Goal: Transaction & Acquisition: Obtain resource

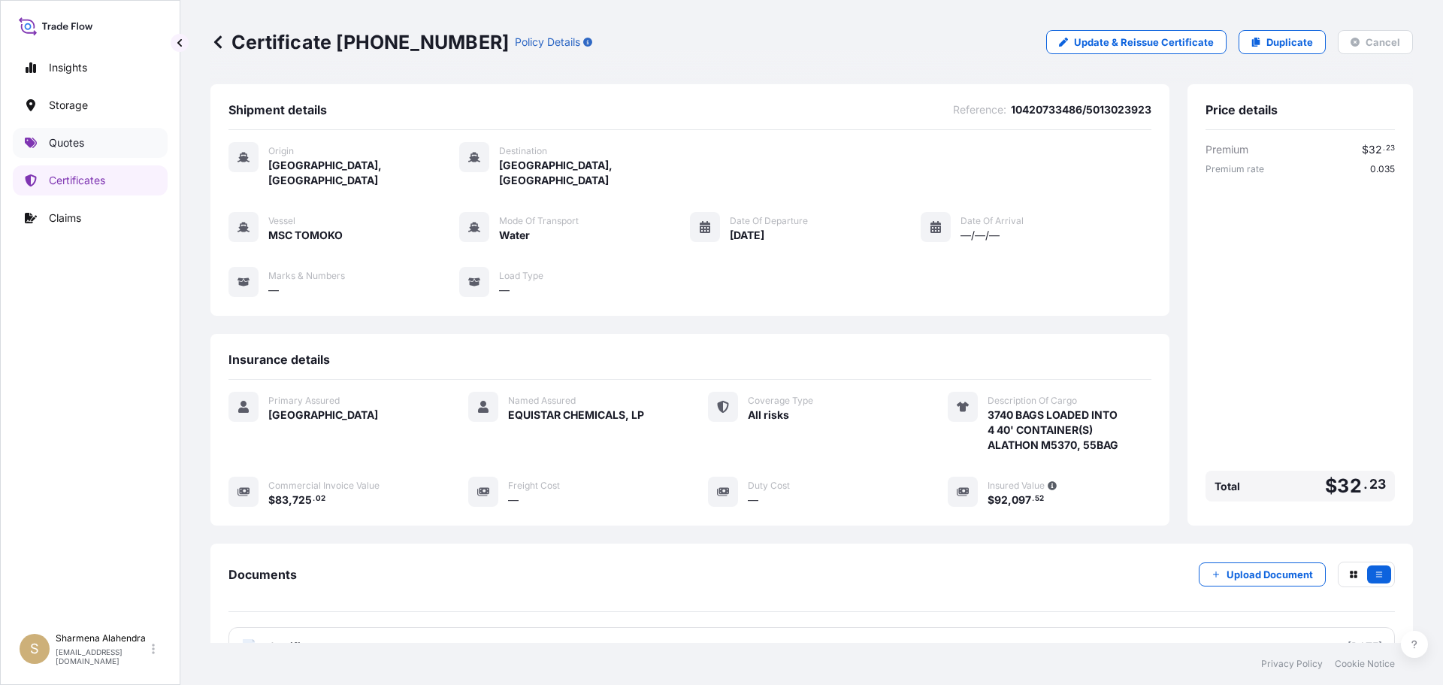
click at [79, 154] on link "Quotes" at bounding box center [90, 143] width 155 height 30
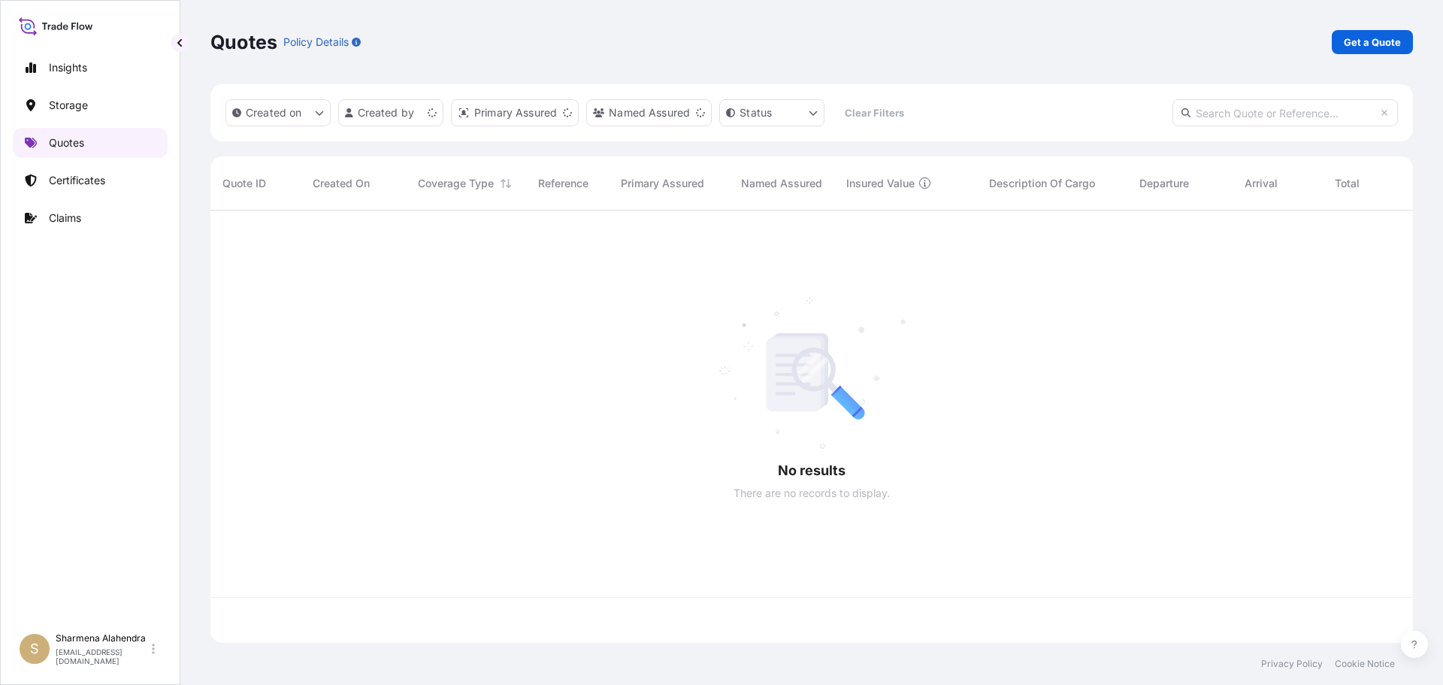
scroll to position [429, 1191]
click at [1379, 46] on p "Get a Quote" at bounding box center [1372, 42] width 57 height 15
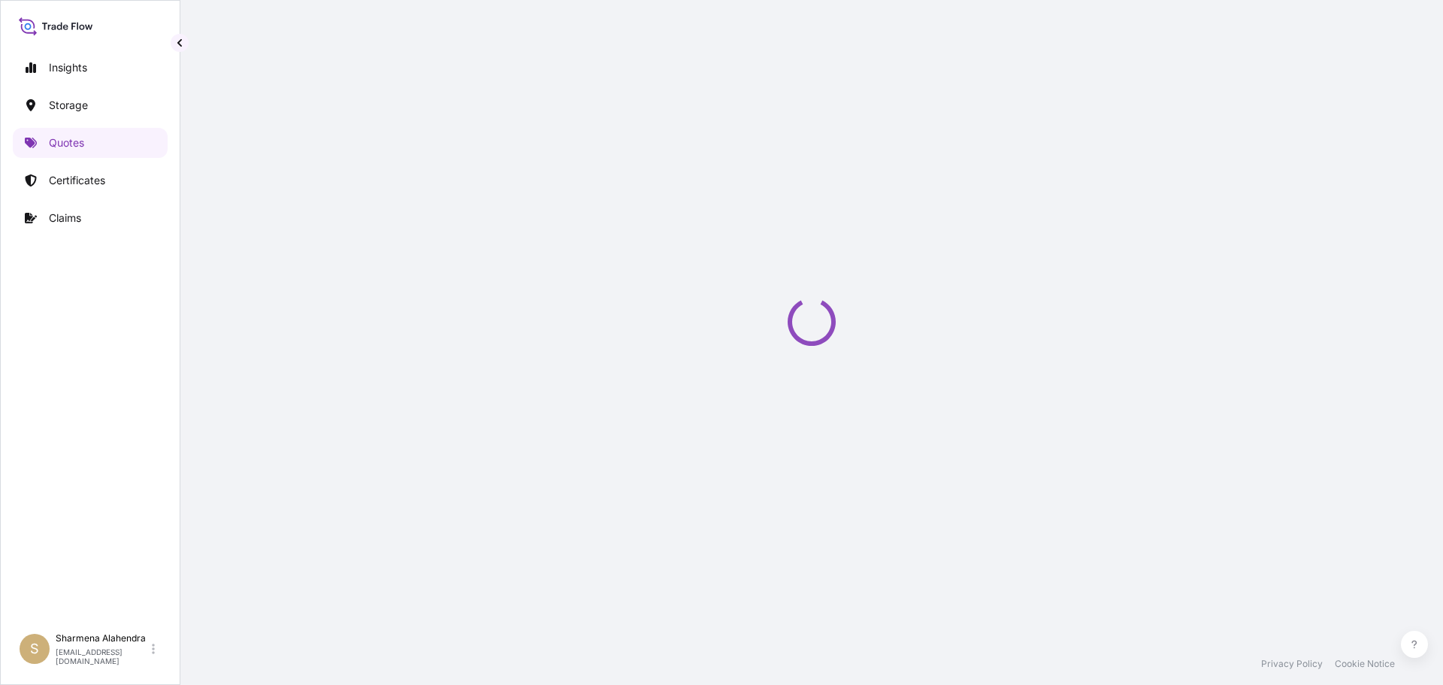
select select "Water"
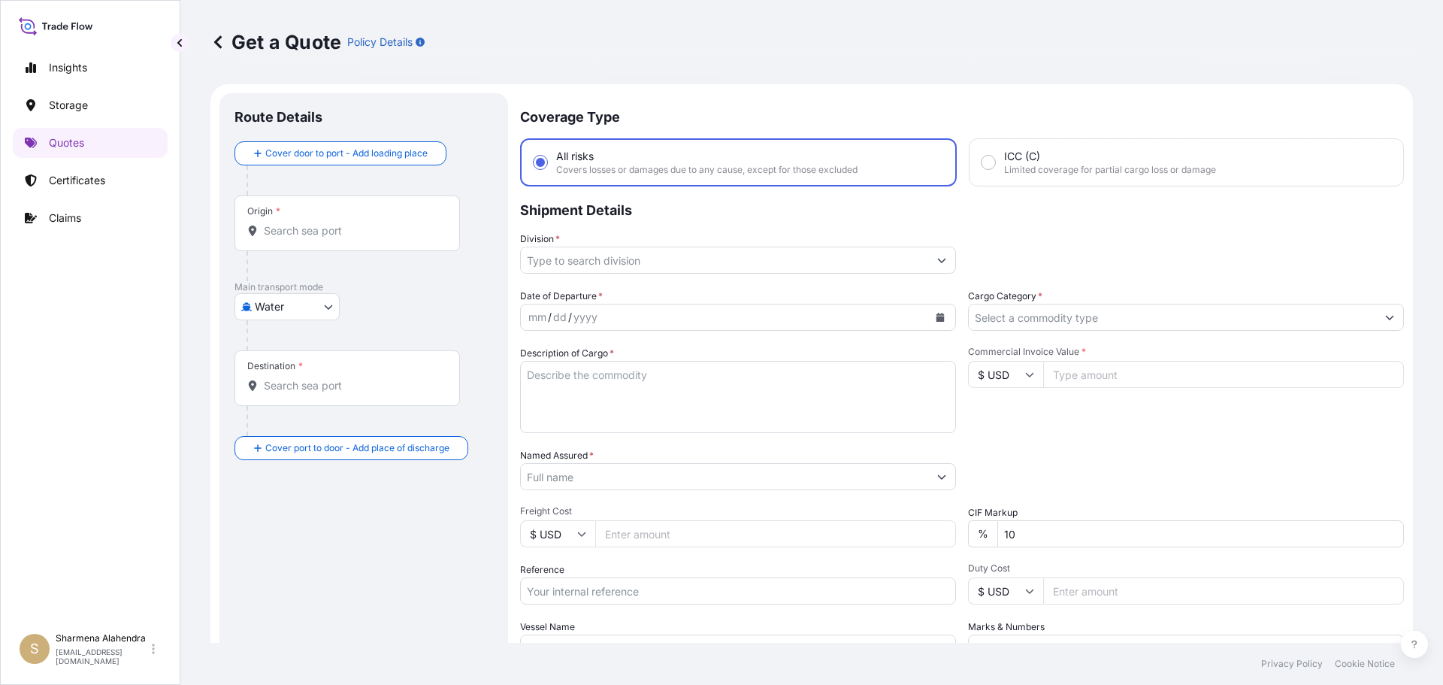
scroll to position [24, 0]
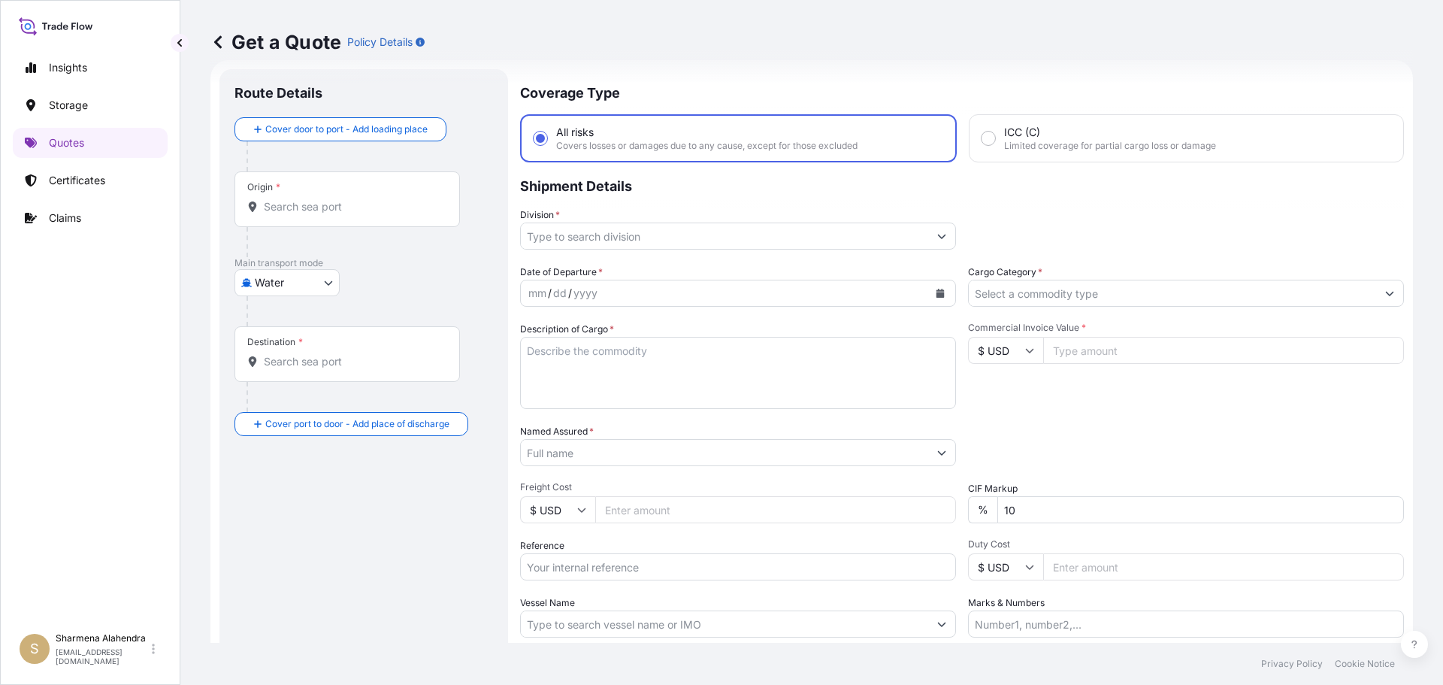
drag, startPoint x: 779, startPoint y: 69, endPoint x: 778, endPoint y: 83, distance: 14.4
click at [779, 69] on div "Get a Quote Policy Details" at bounding box center [811, 42] width 1202 height 84
paste input "[GEOGRAPHIC_DATA], [GEOGRAPHIC_DATA]"
click at [289, 204] on input "Origin *" at bounding box center [352, 206] width 177 height 15
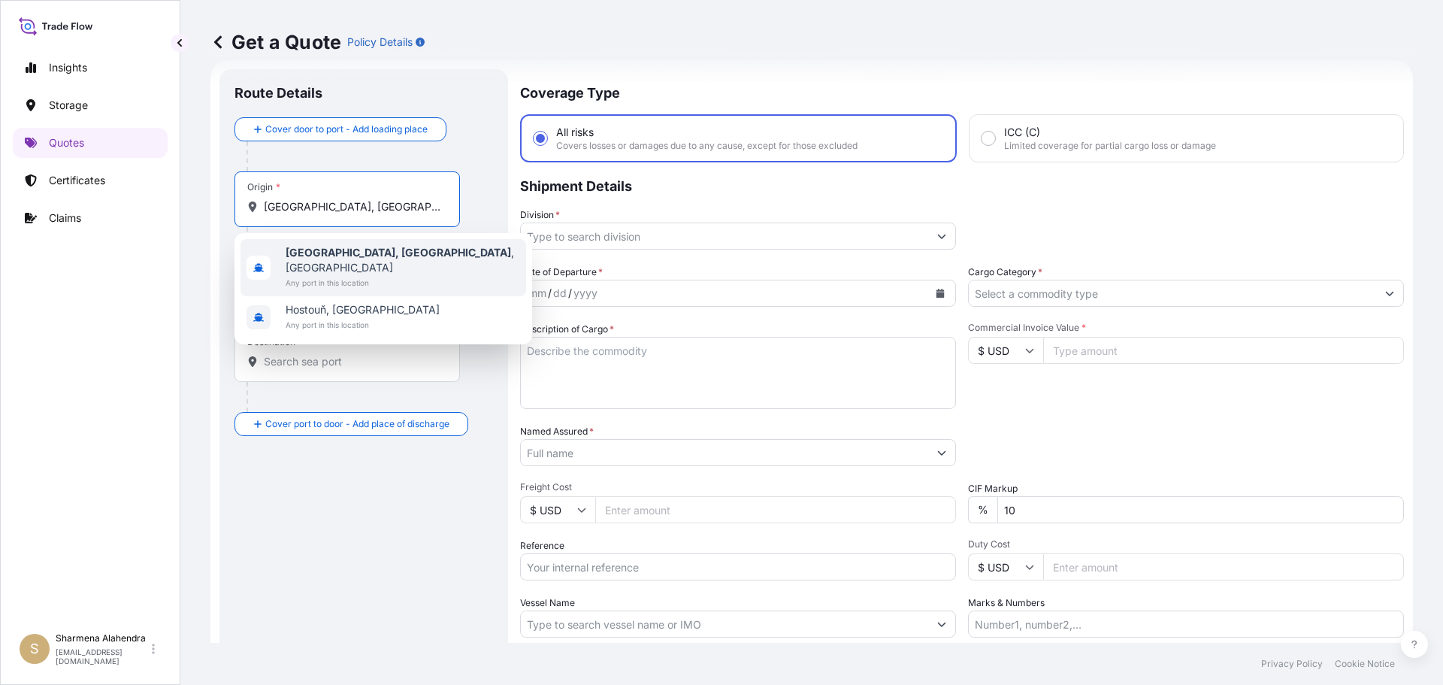
click at [328, 259] on span "[GEOGRAPHIC_DATA], [GEOGRAPHIC_DATA] , [GEOGRAPHIC_DATA]" at bounding box center [403, 260] width 234 height 30
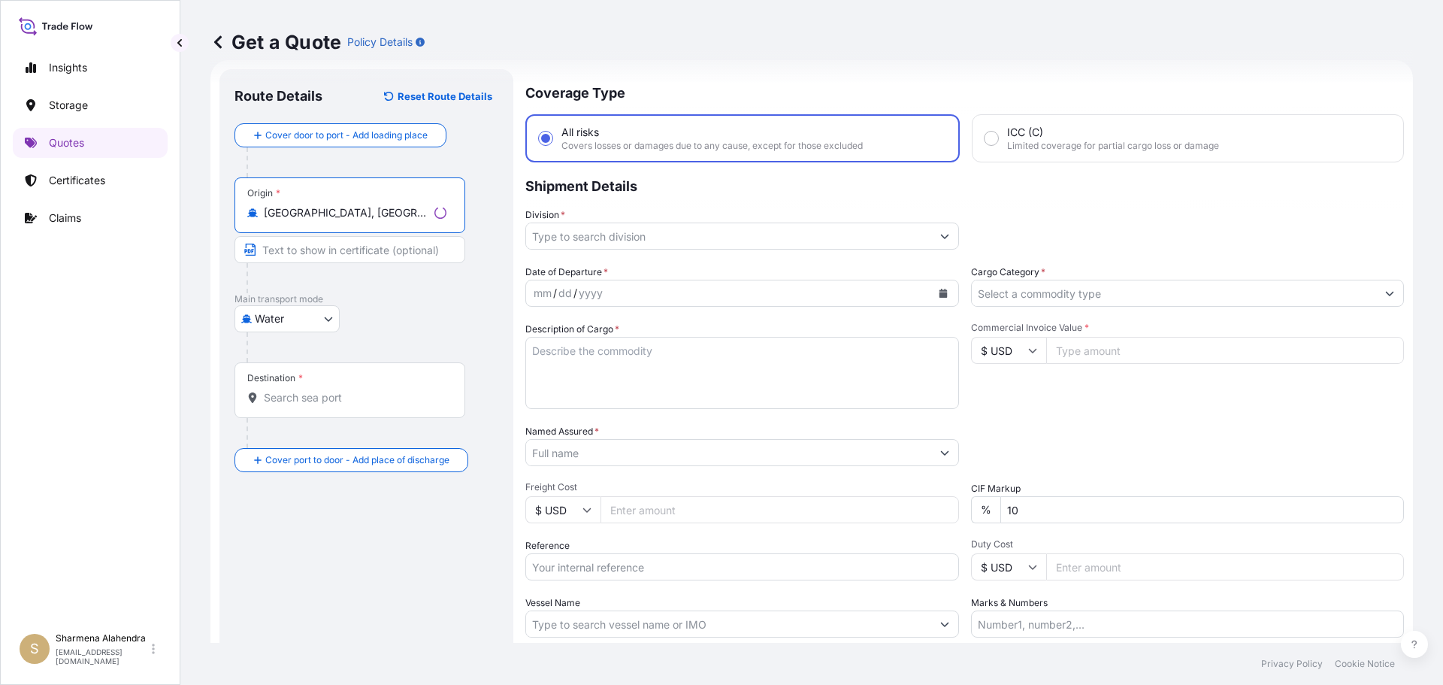
type input "[GEOGRAPHIC_DATA], [GEOGRAPHIC_DATA], [GEOGRAPHIC_DATA]"
click at [861, 38] on div "Get a Quote Policy Details" at bounding box center [811, 42] width 1202 height 24
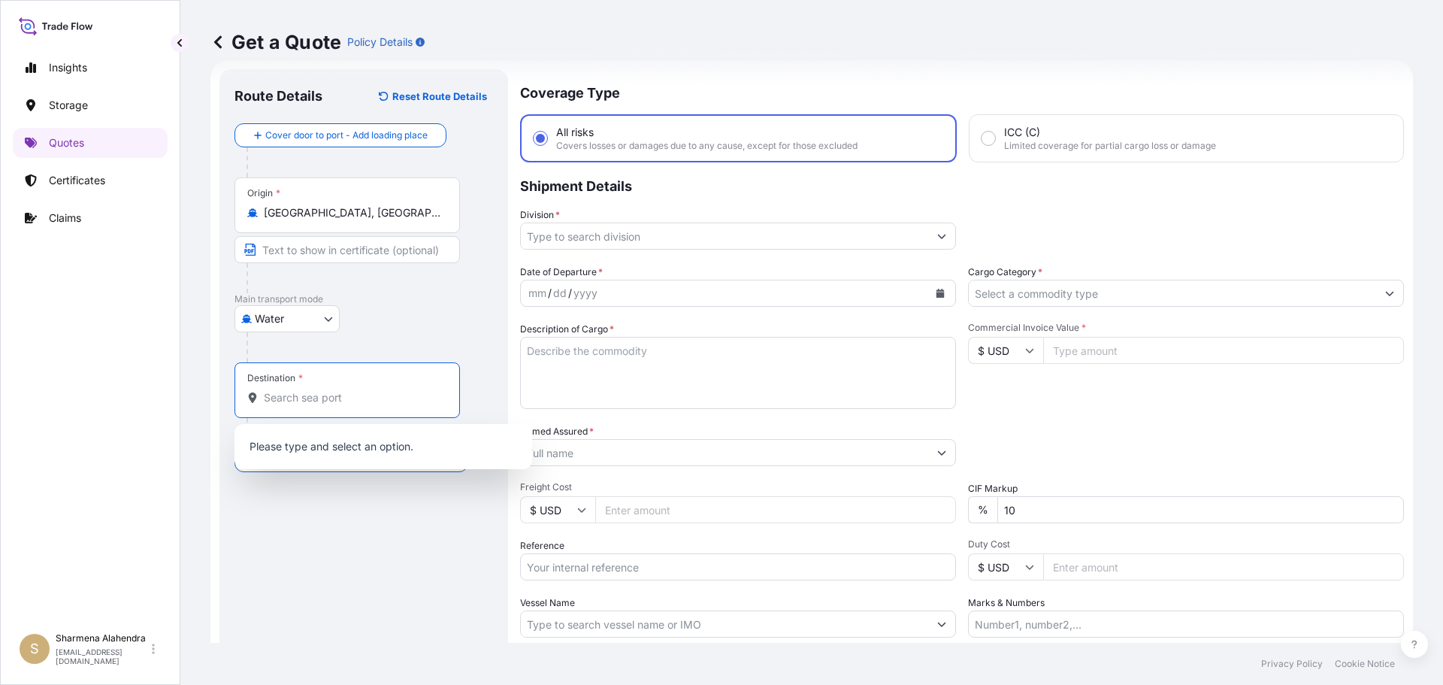
click at [318, 392] on input "Destination *" at bounding box center [352, 397] width 177 height 15
paste input "MANAUS, [GEOGRAPHIC_DATA]"
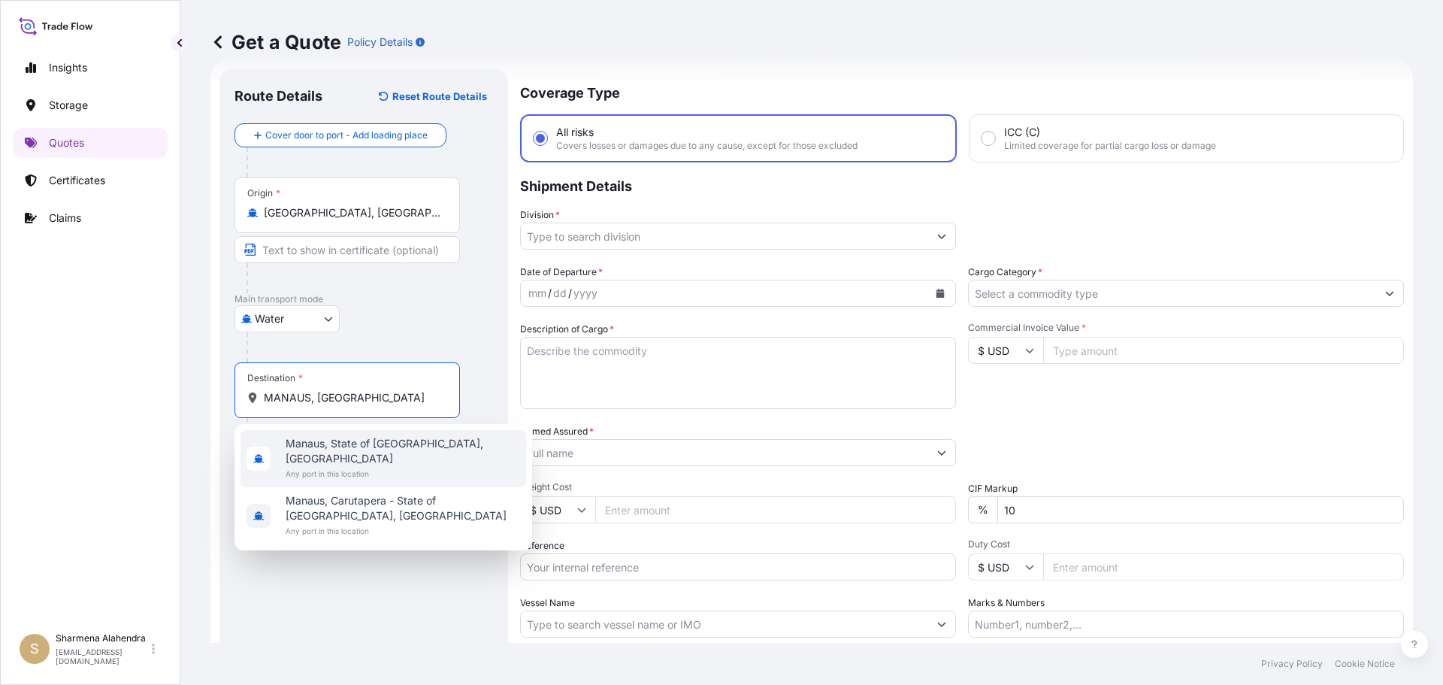
click at [345, 445] on span "Manaus, State of [GEOGRAPHIC_DATA], [GEOGRAPHIC_DATA]" at bounding box center [403, 451] width 234 height 30
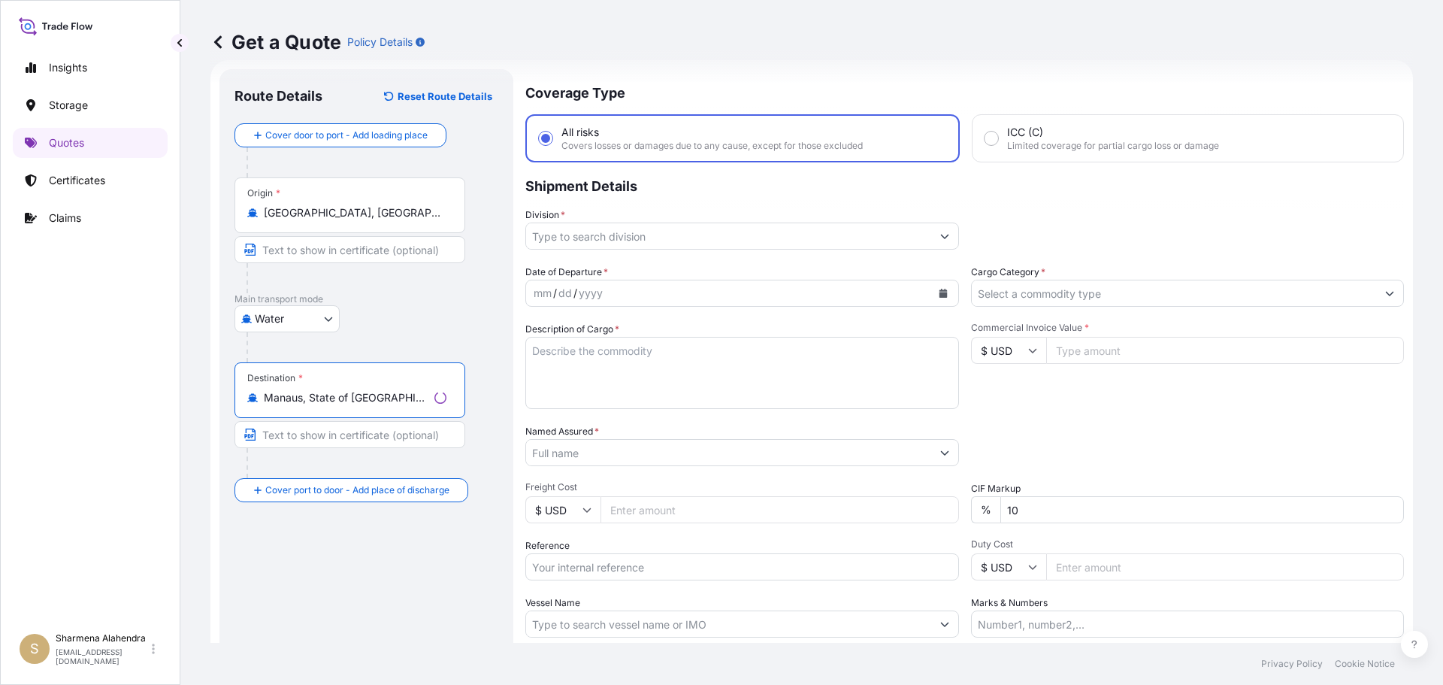
type input "Manaus, State of [GEOGRAPHIC_DATA], [GEOGRAPHIC_DATA]"
click at [803, 238] on input "Division *" at bounding box center [728, 235] width 405 height 27
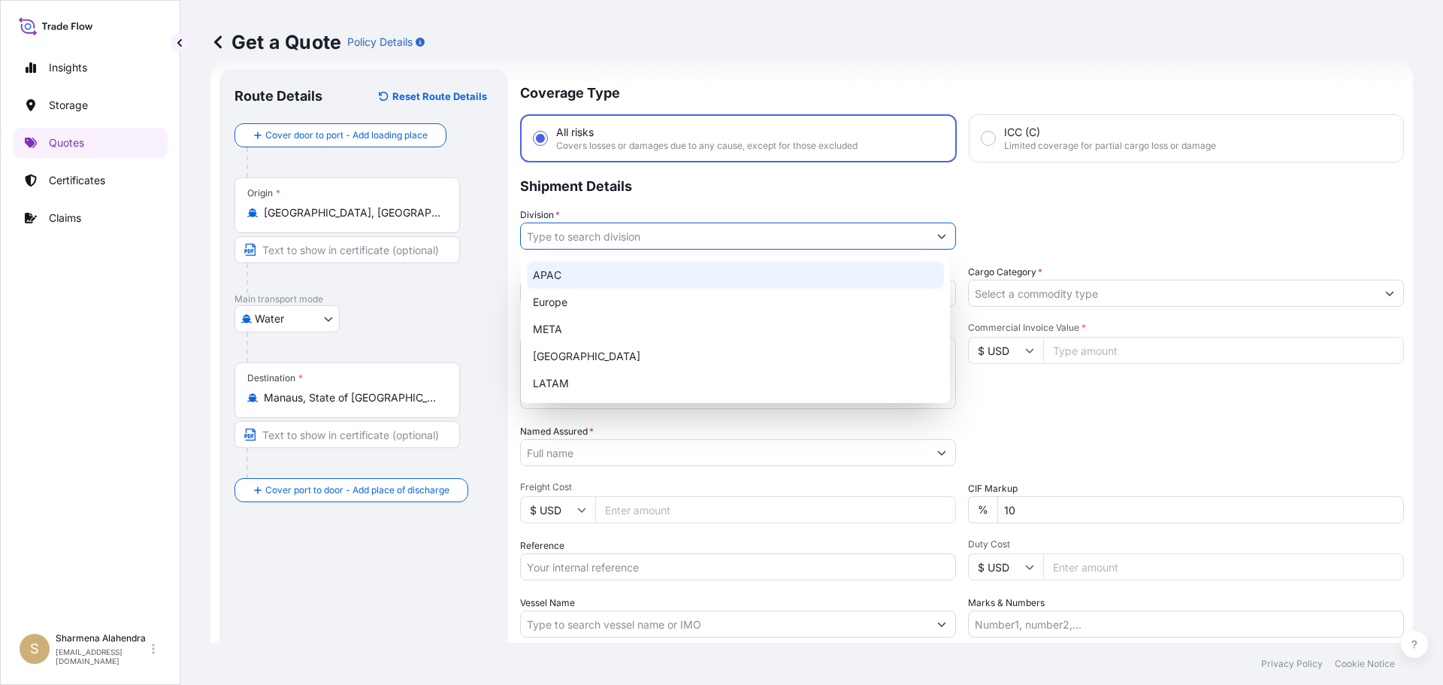
click at [568, 283] on div "APAC" at bounding box center [735, 275] width 417 height 27
type input "APAC"
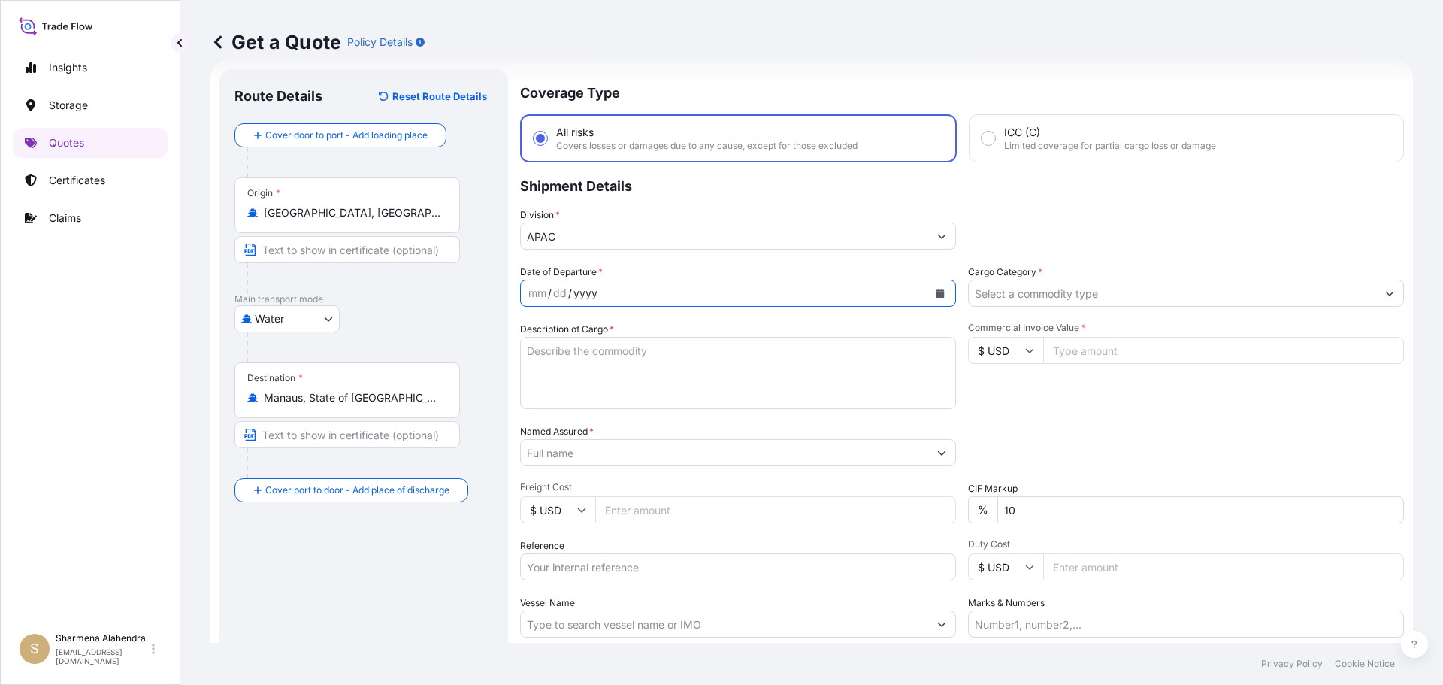
click at [574, 298] on div "yyyy" at bounding box center [585, 293] width 27 height 18
click at [937, 295] on icon "Calendar" at bounding box center [940, 293] width 8 height 9
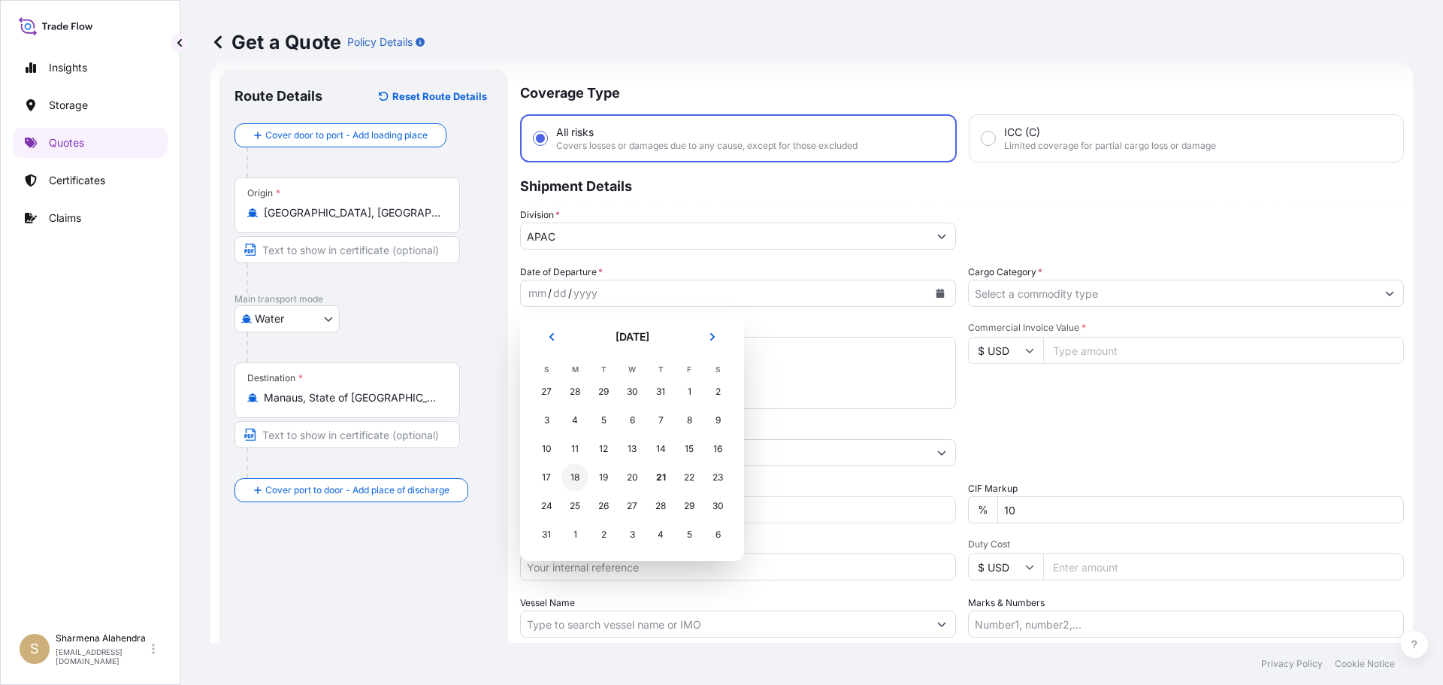
click at [572, 476] on div "18" at bounding box center [574, 477] width 27 height 27
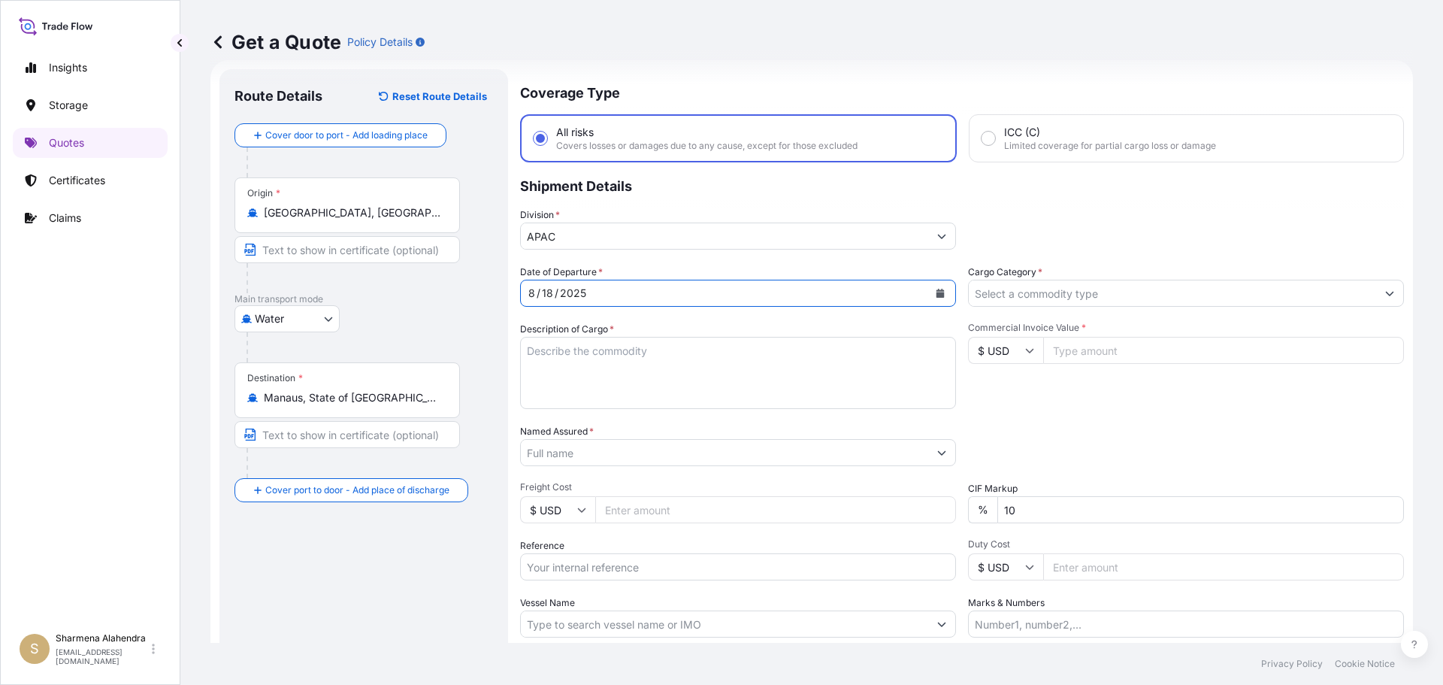
click at [581, 377] on textarea "Description of Cargo *" at bounding box center [738, 373] width 436 height 72
click at [780, 360] on textarea "Description of Cargo *" at bounding box center [738, 373] width 436 height 72
paste textarea "BAGS LOADED ONTO 51 PALLETS LOADED INTO 3 40' CONTAINER(S) PETROTHENE NA303013,…"
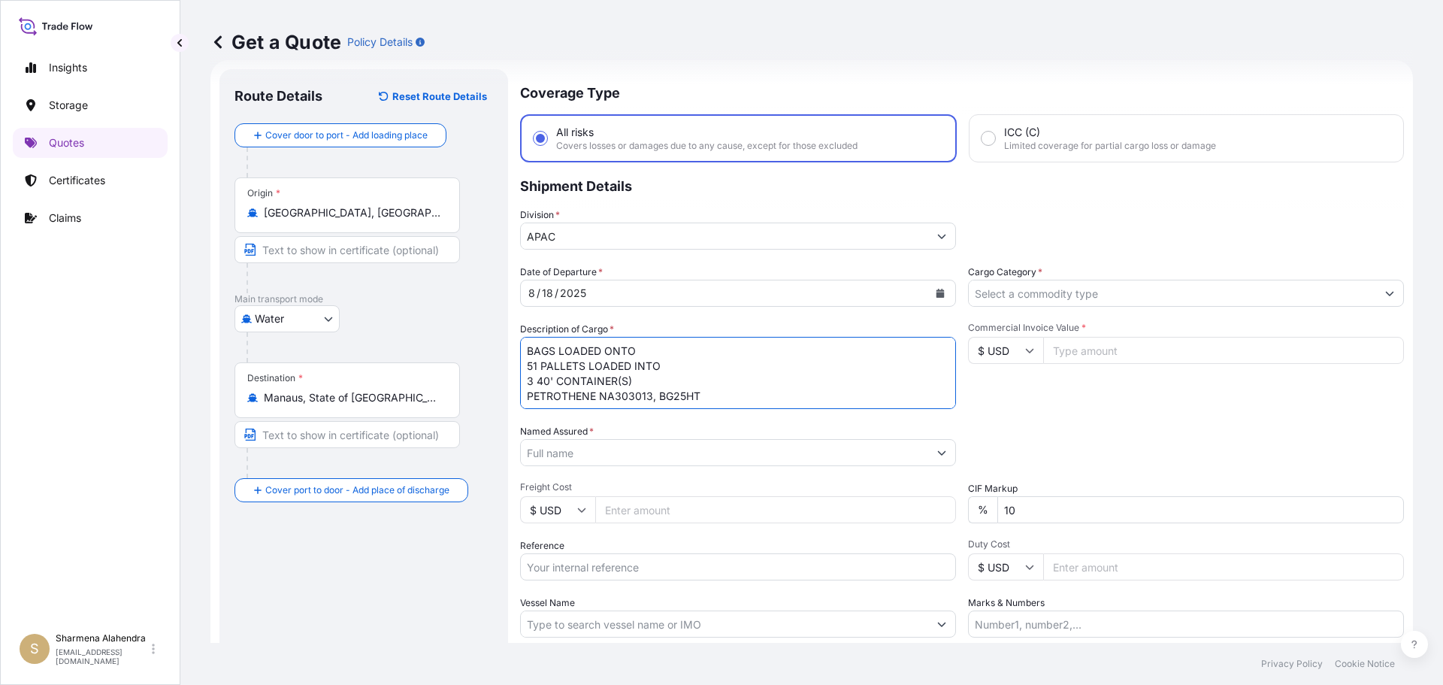
click at [526, 349] on textarea "BAGS LOADED ONTO 51 PALLETS LOADED INTO 3 40' CONTAINER(S) PETROTHENE NA303013,…" at bounding box center [738, 373] width 436 height 72
type textarea "2805 BAGS LOADED ONTO 51 PALLETS LOADED INTO 3 40' CONTAINER(S) PETROTHENE NA30…"
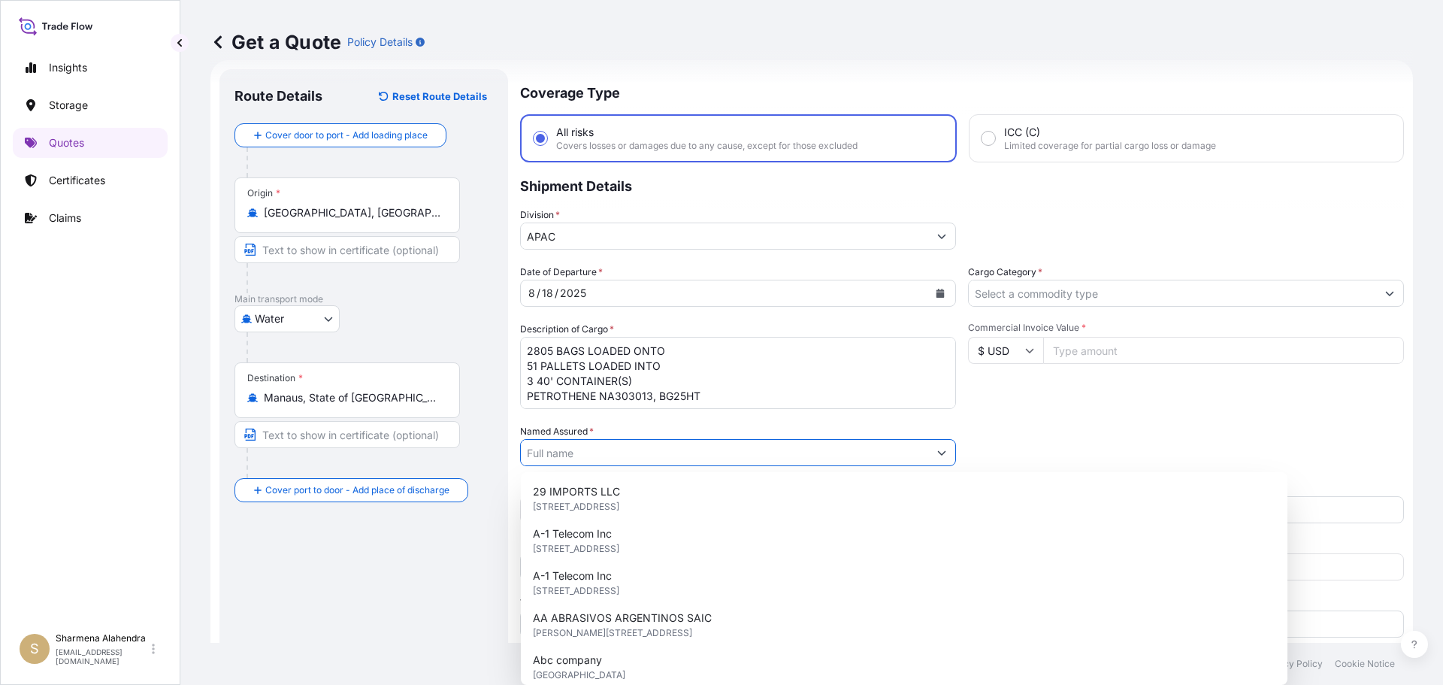
click at [852, 457] on input "Named Assured *" at bounding box center [724, 452] width 407 height 27
paste input "EQUISTAR CHEMICALS, LP"
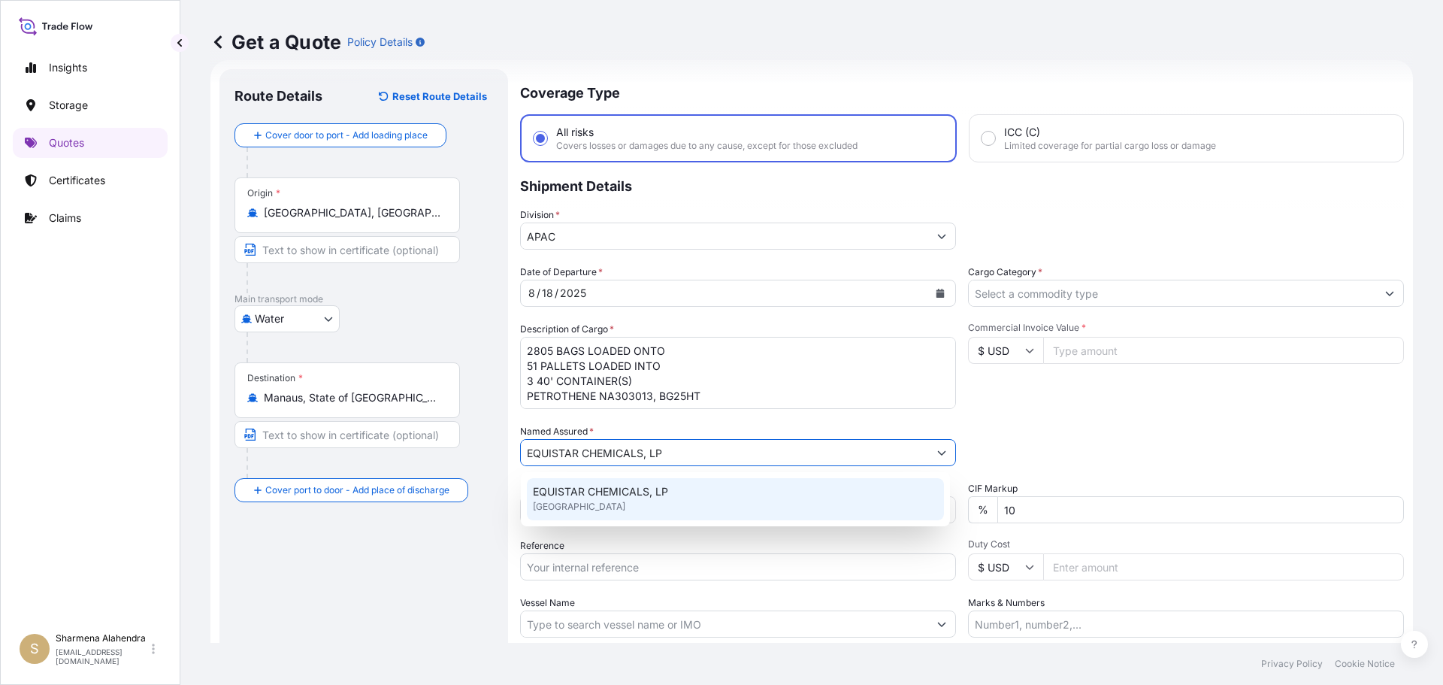
click at [618, 499] on div "EQUISTAR CHEMICALS, LP [GEOGRAPHIC_DATA]" at bounding box center [735, 499] width 417 height 42
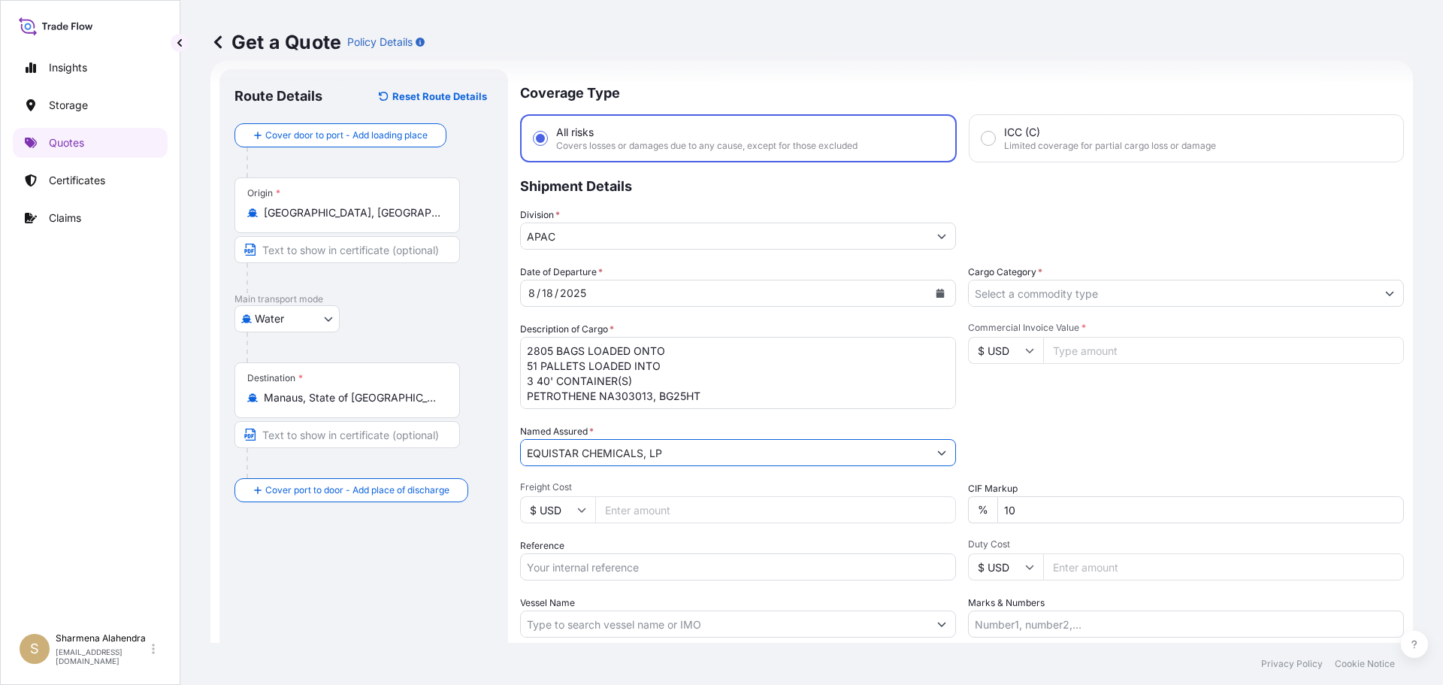
type input "EQUISTAR CHEMICALS, LP"
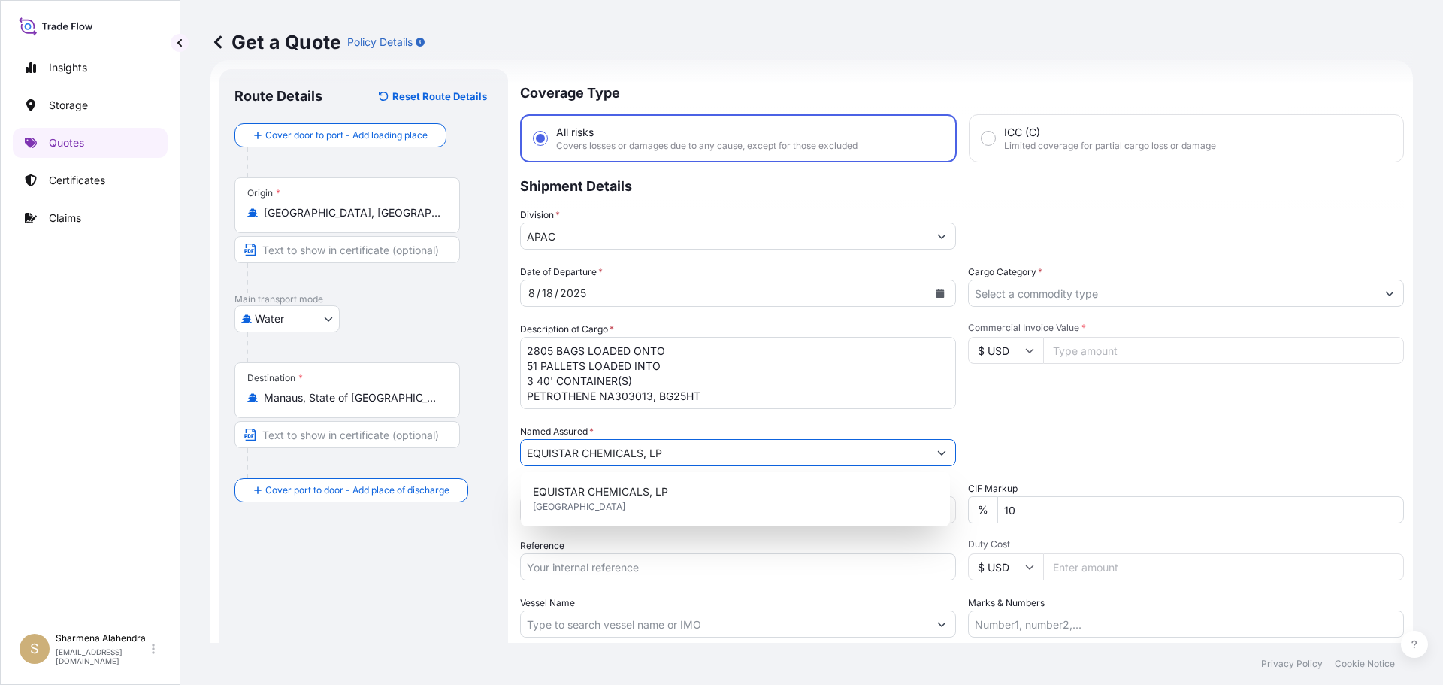
click at [649, 568] on input "Reference" at bounding box center [738, 566] width 436 height 27
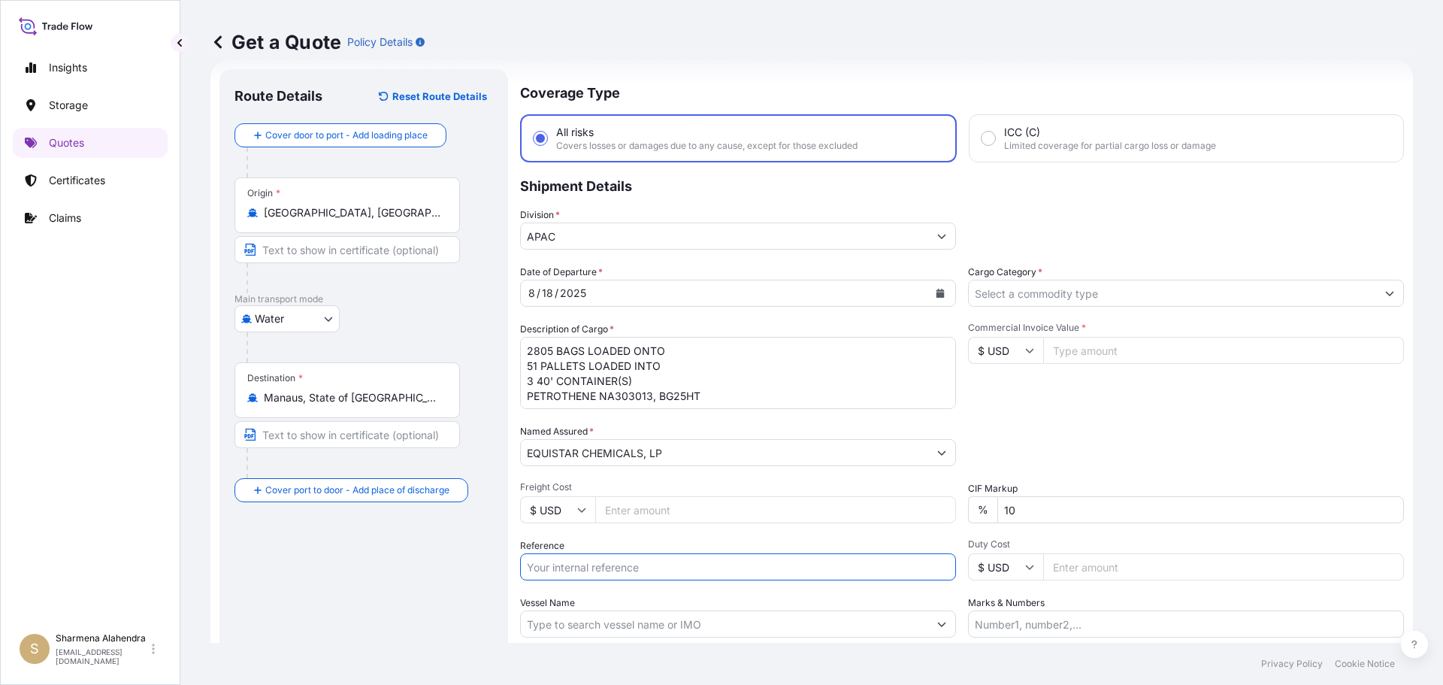
paste input "10420839926"
paste input "5013178212"
type input "10420839926/5013178212"
click at [814, 628] on input "Vessel Name" at bounding box center [724, 623] width 407 height 27
paste input "CMA CGM BERLIOZ"
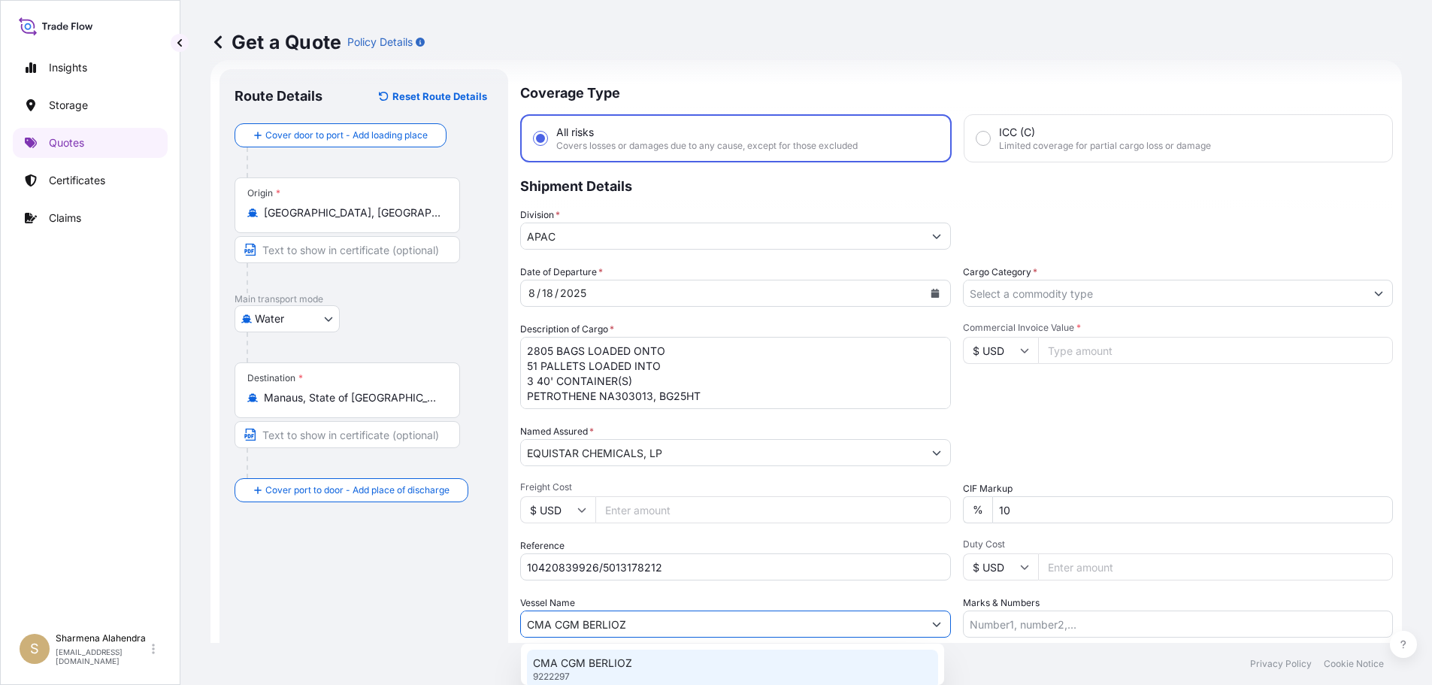
click at [693, 667] on div "CMA [MEDICAL_DATA] BERLIOZ 9222297" at bounding box center [732, 668] width 411 height 39
type input "CMA CGM BERLIOZ"
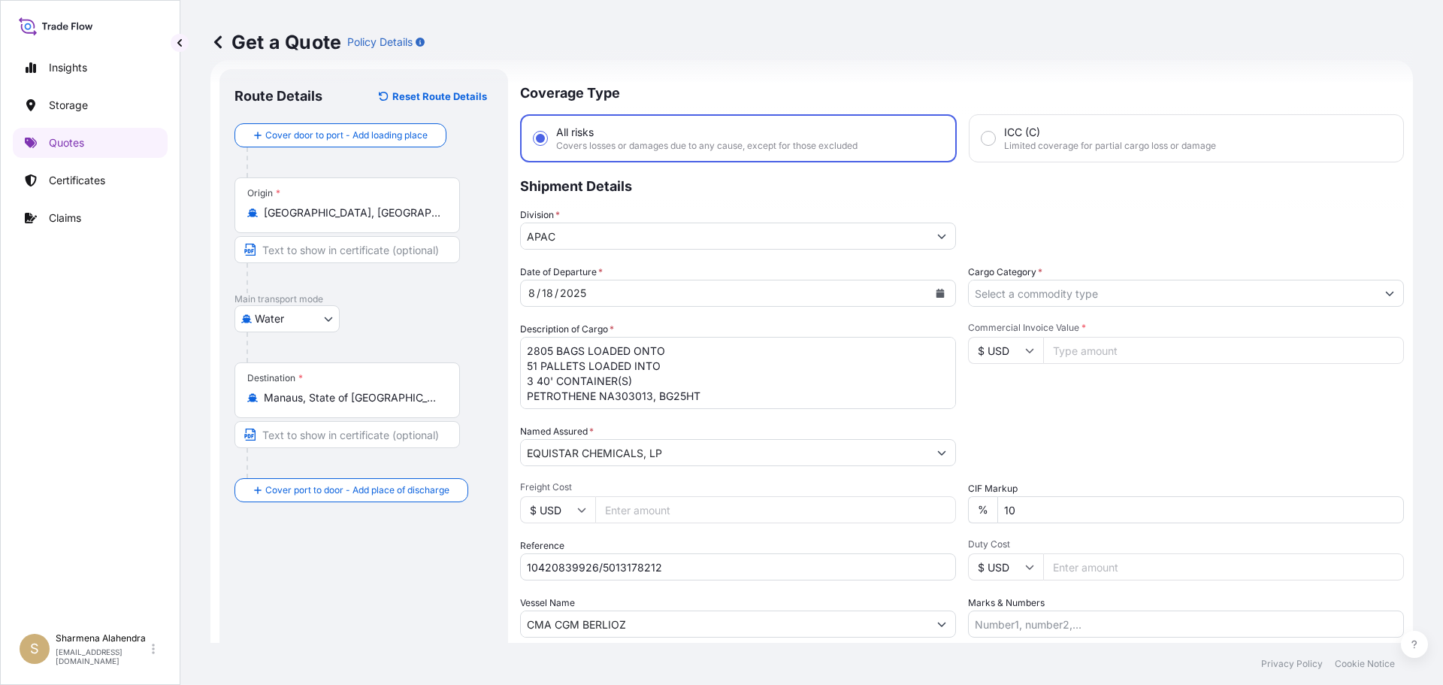
click at [53, 507] on div "Insights Storage Quotes Certificates Claims" at bounding box center [90, 332] width 155 height 586
click at [1100, 356] on input "Commercial Invoice Value *" at bounding box center [1223, 350] width 361 height 27
paste input "72356.26"
type input "72356.26"
click at [1051, 301] on input "Cargo Category *" at bounding box center [1172, 293] width 407 height 27
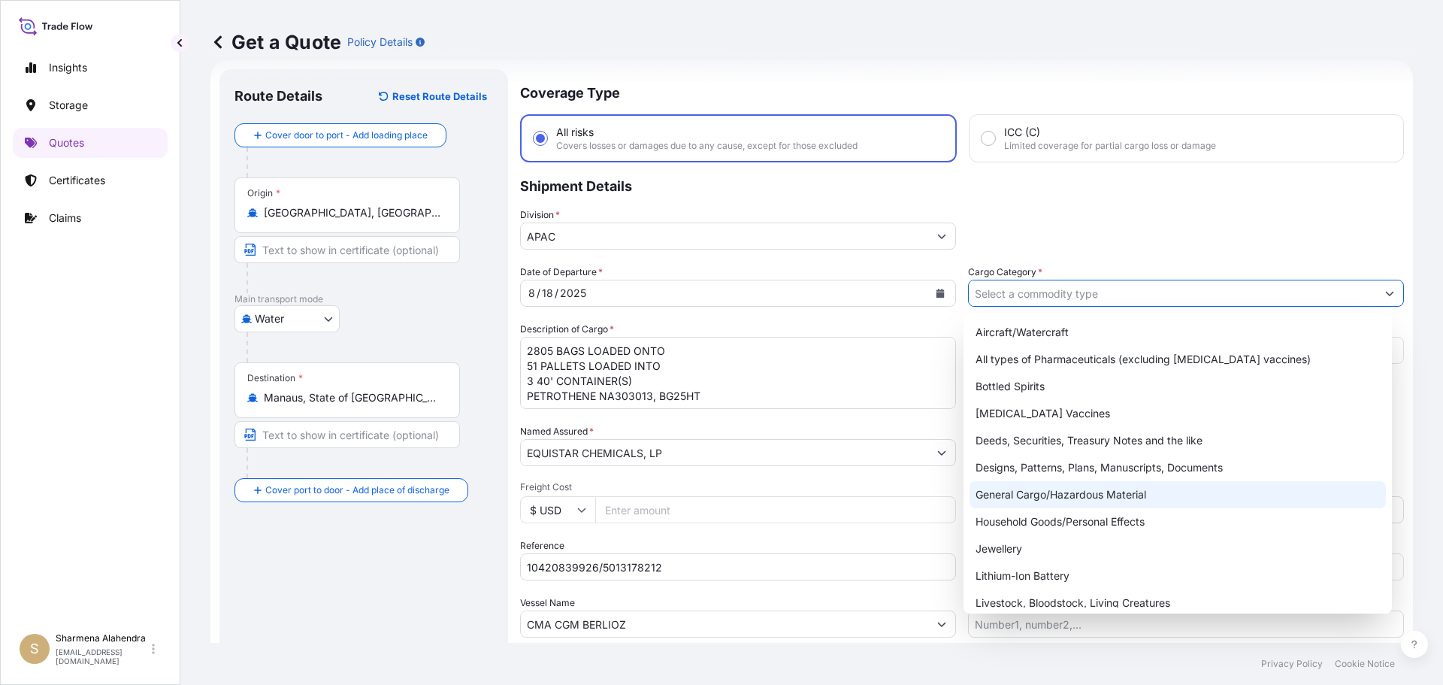
click at [1058, 488] on div "General Cargo/Hazardous Material" at bounding box center [1178, 494] width 417 height 27
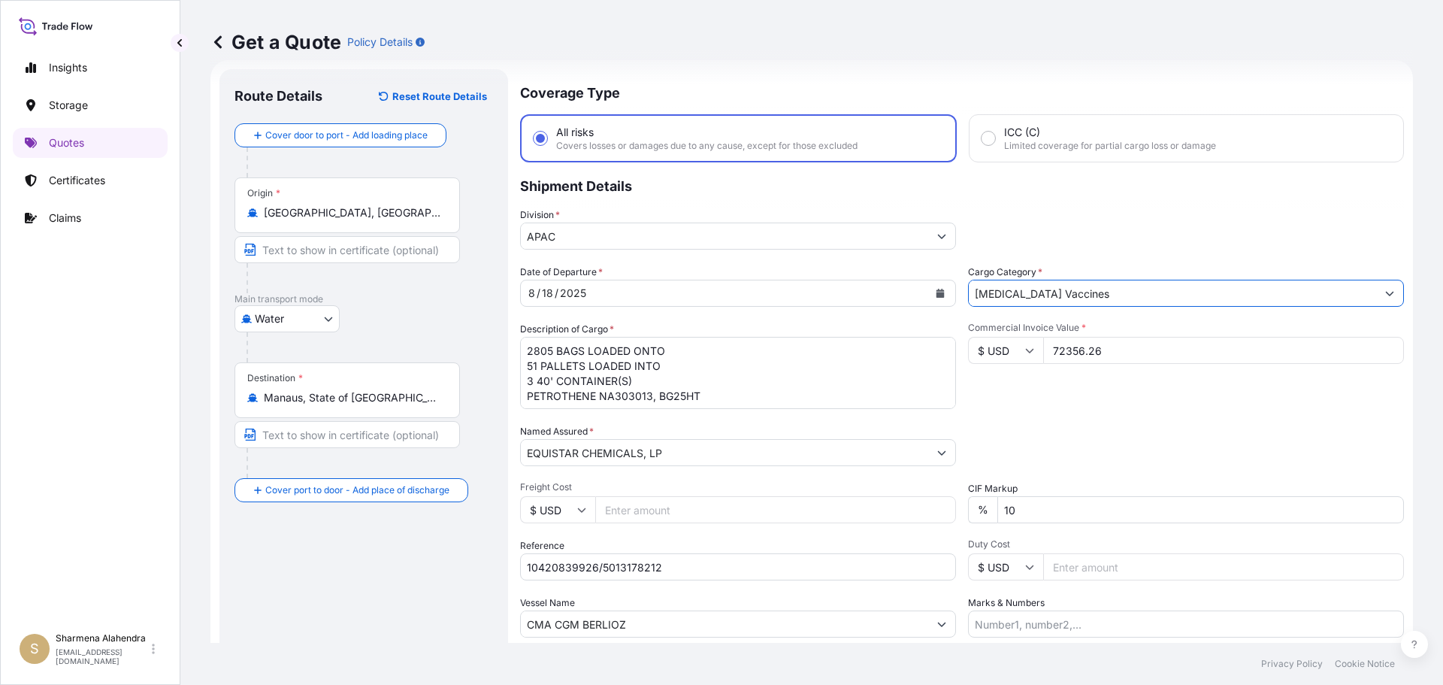
click at [1072, 295] on input "[MEDICAL_DATA] Vaccines" at bounding box center [1172, 293] width 407 height 27
click at [1385, 297] on icon "Show suggestions" at bounding box center [1389, 293] width 9 height 9
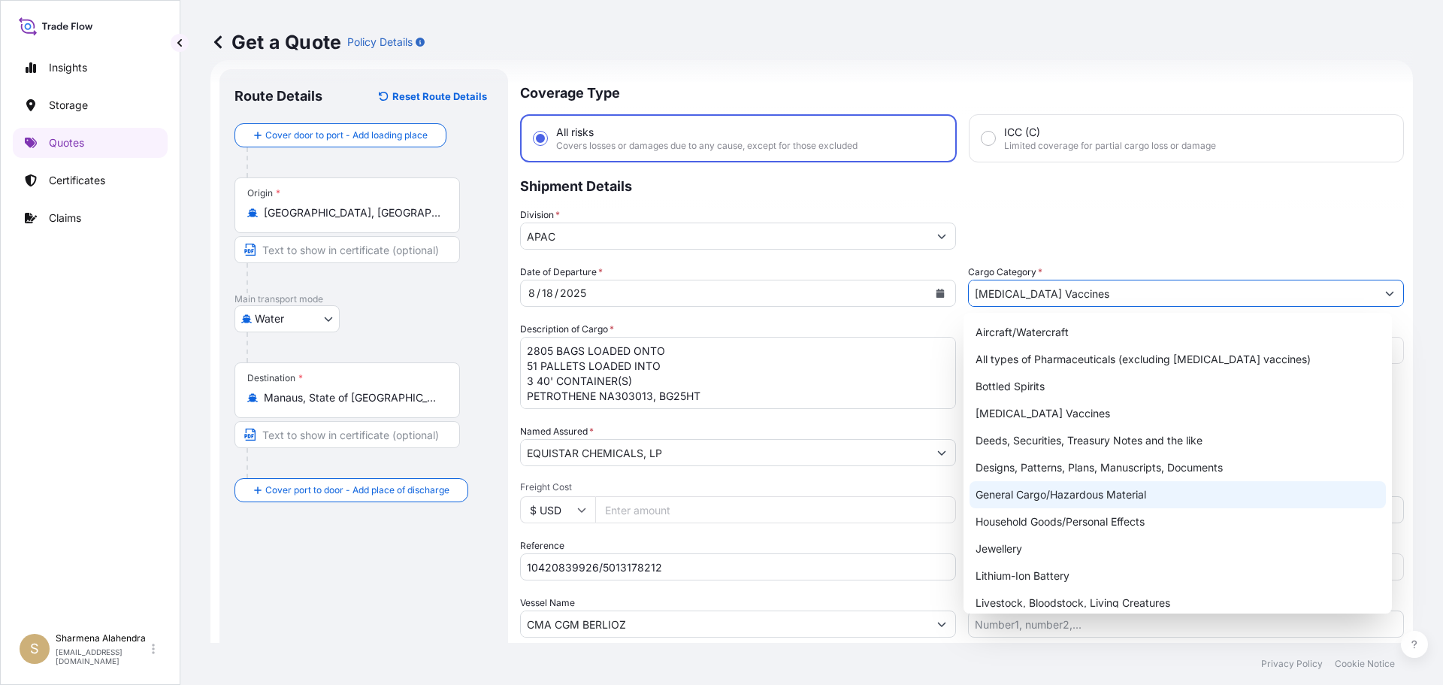
click at [1032, 496] on div "General Cargo/Hazardous Material" at bounding box center [1178, 494] width 417 height 27
type input "General Cargo/Hazardous Material"
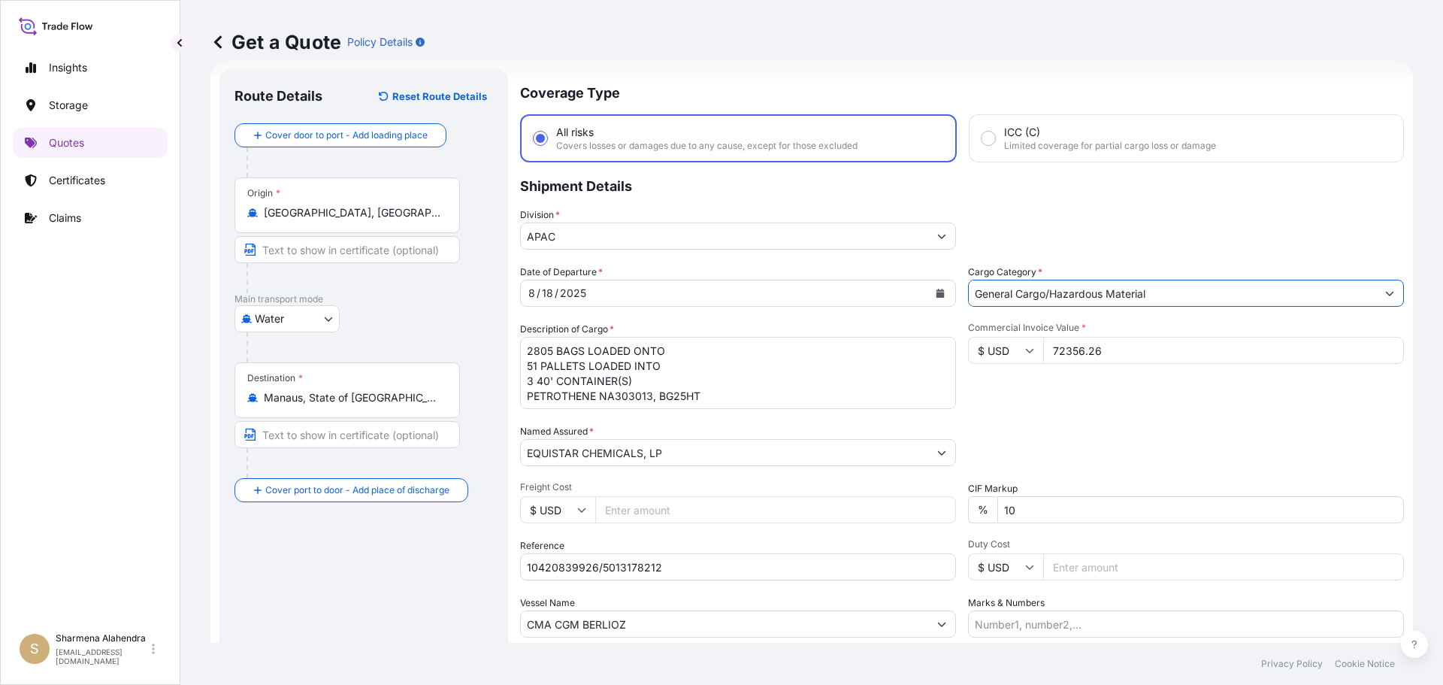
click at [1037, 416] on div "Date of Departure * [DATE] Cargo Category * General Cargo/Hazardous Material De…" at bounding box center [962, 451] width 884 height 373
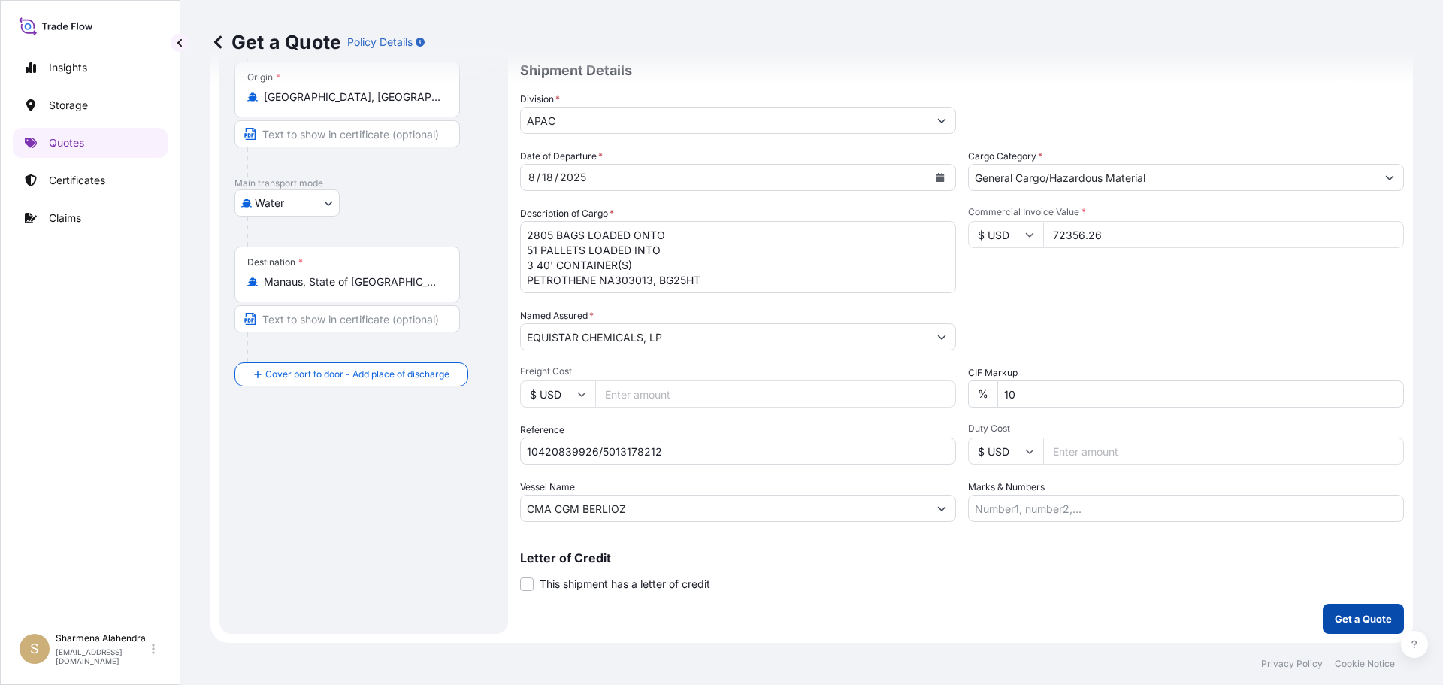
click at [1342, 621] on p "Get a Quote" at bounding box center [1363, 618] width 57 height 15
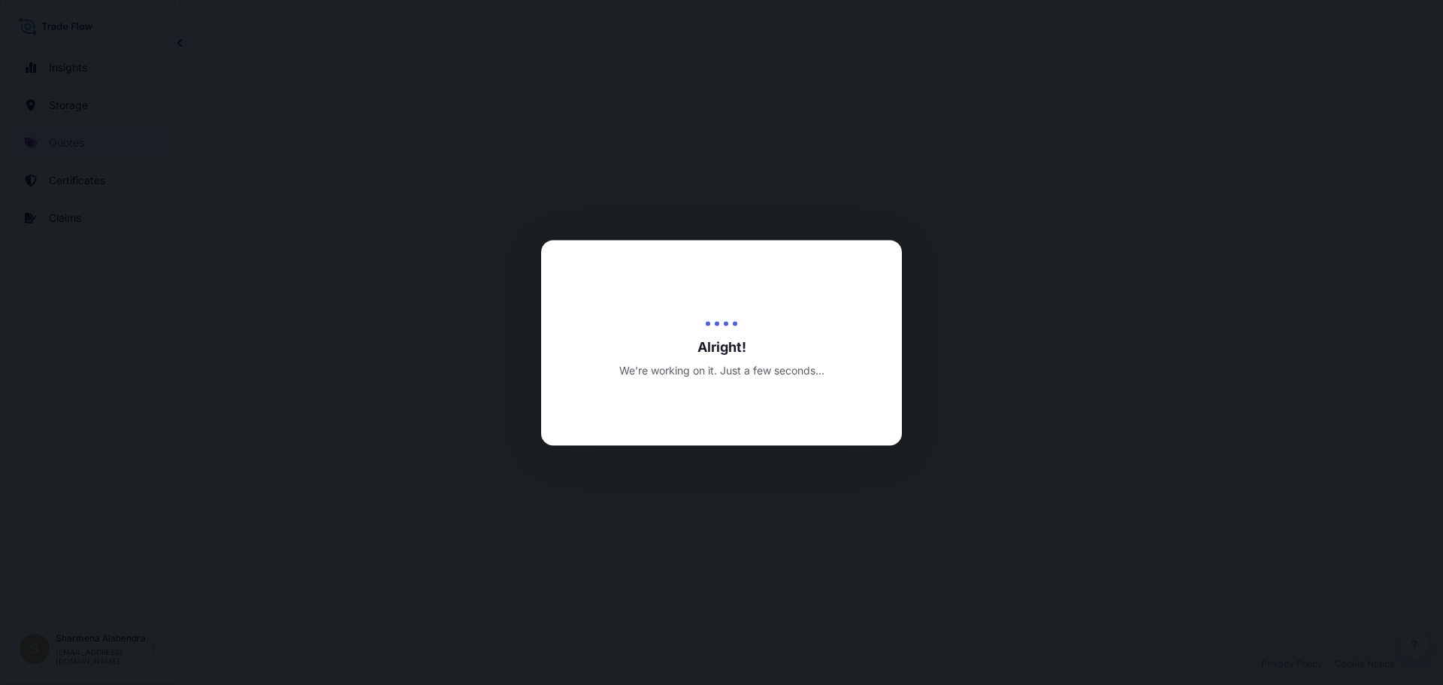
select select "Water"
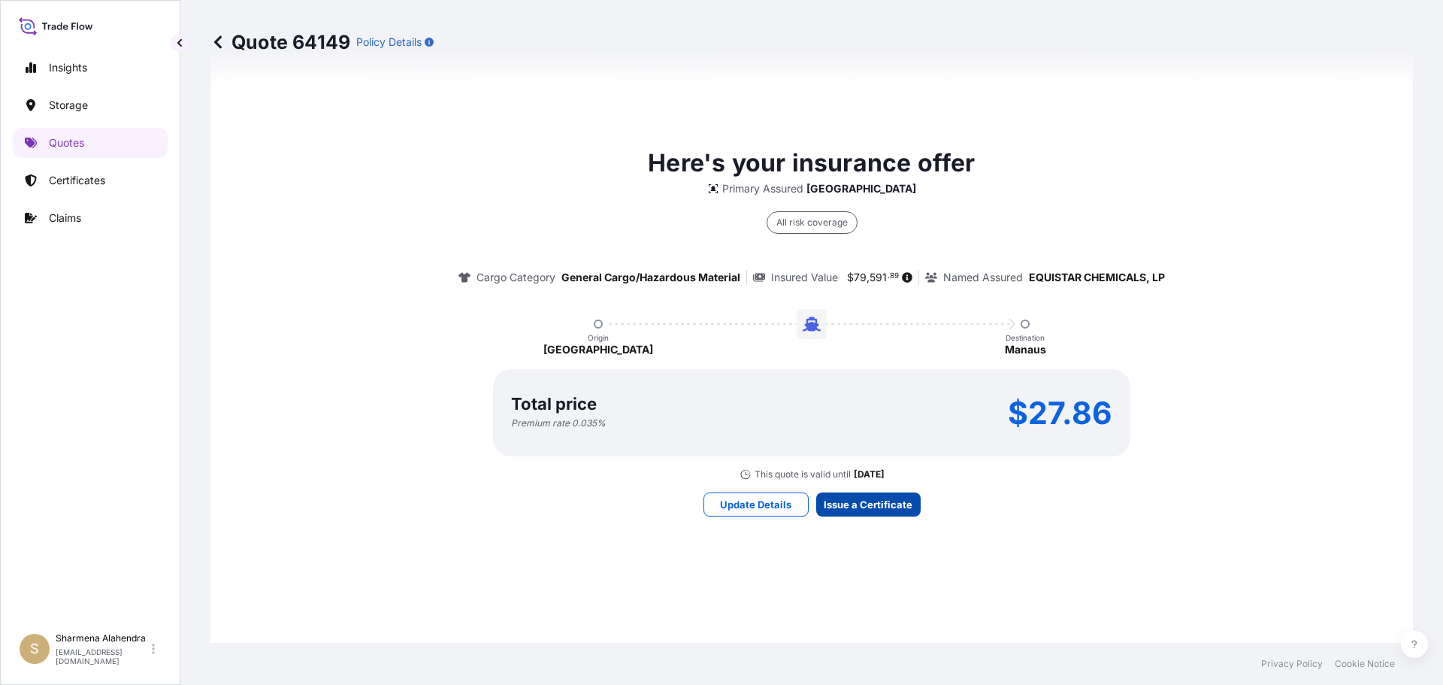
scroll to position [2149, 0]
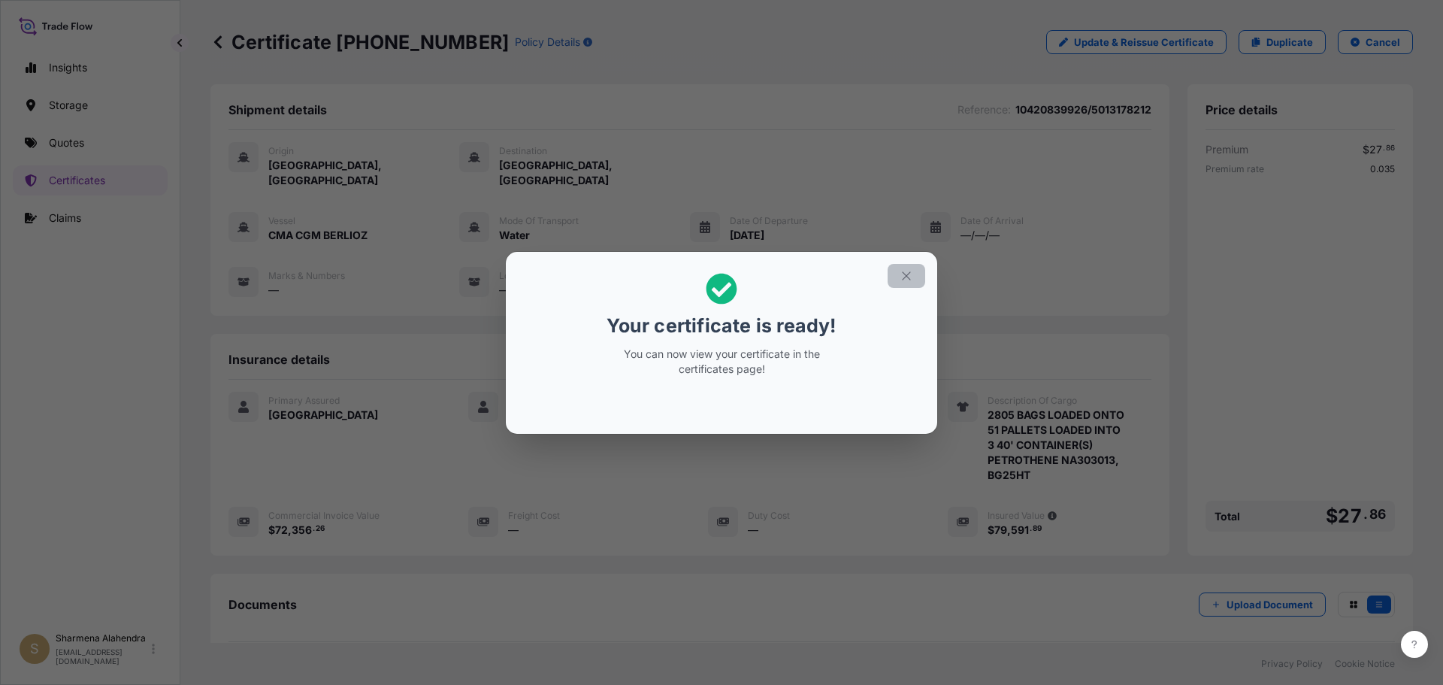
click at [903, 281] on icon "button" at bounding box center [907, 276] width 14 height 14
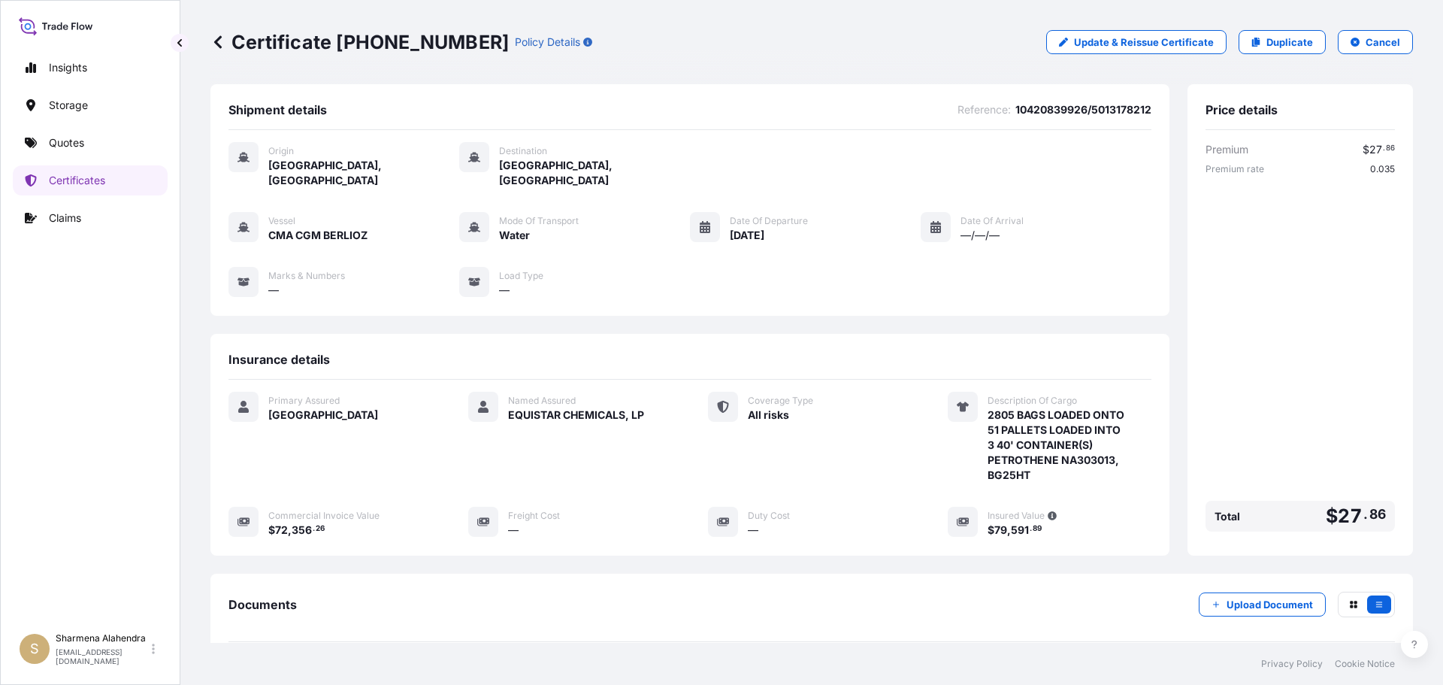
scroll to position [150, 0]
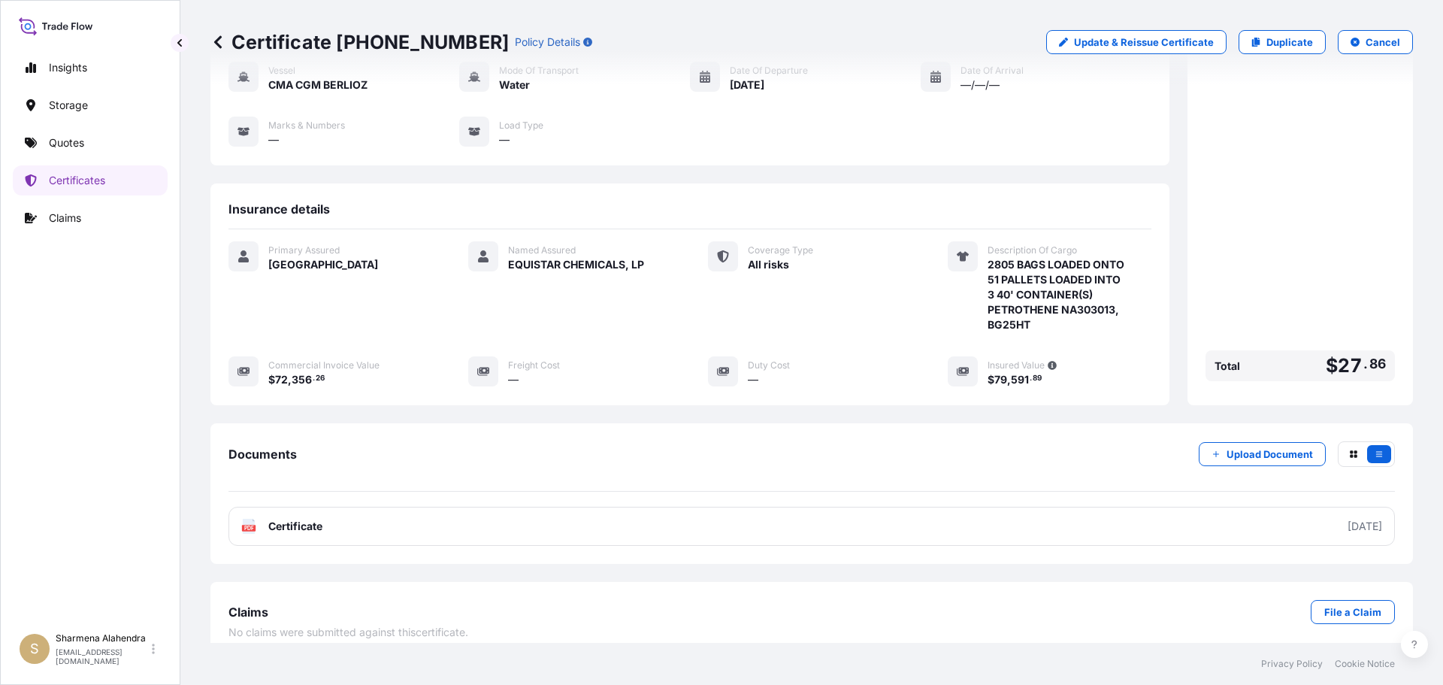
click at [760, 507] on link "PDF Certificate [DATE]" at bounding box center [811, 526] width 1166 height 39
